Goal: Transaction & Acquisition: Purchase product/service

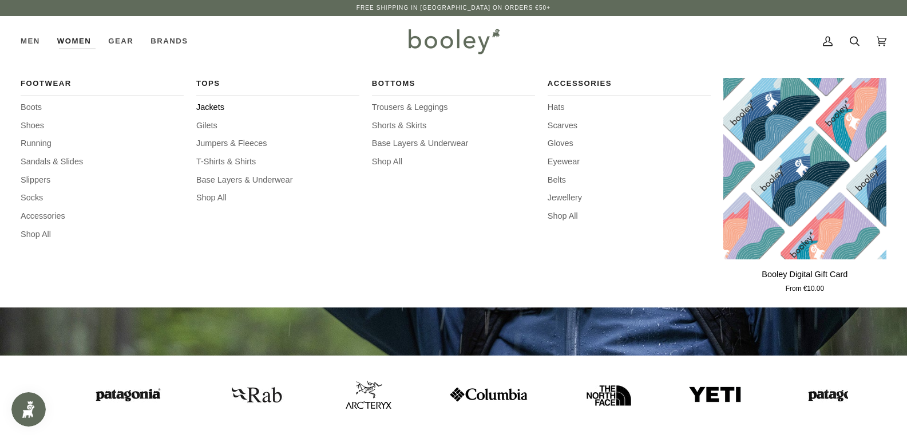
click at [208, 107] on span "Jackets" at bounding box center [277, 107] width 163 height 13
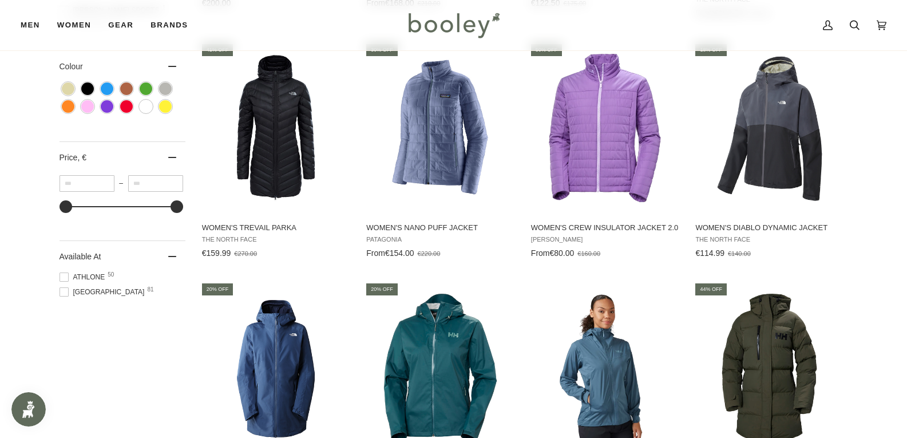
scroll to position [664, 0]
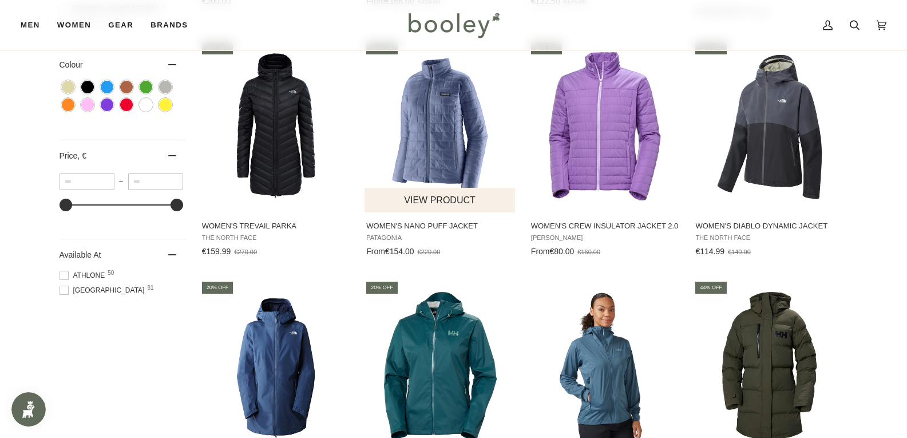
click at [439, 142] on img "Women's Nano Puff Jacket" at bounding box center [441, 126] width 152 height 152
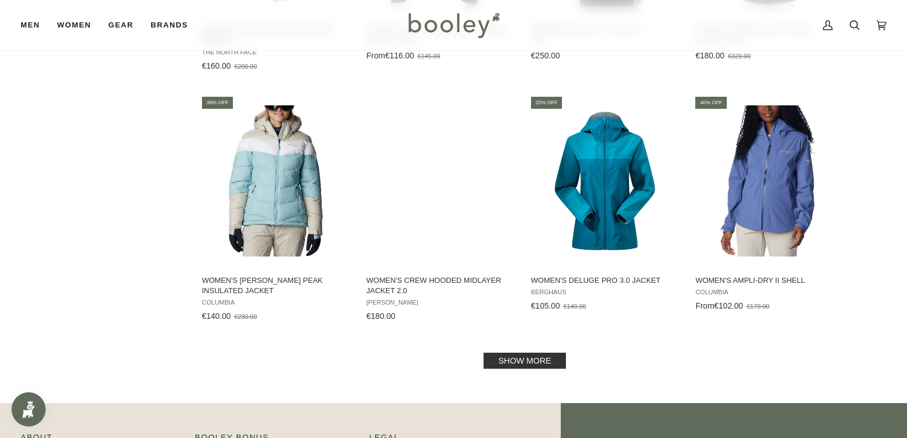
scroll to position [1076, 0]
